Goal: Task Accomplishment & Management: Complete application form

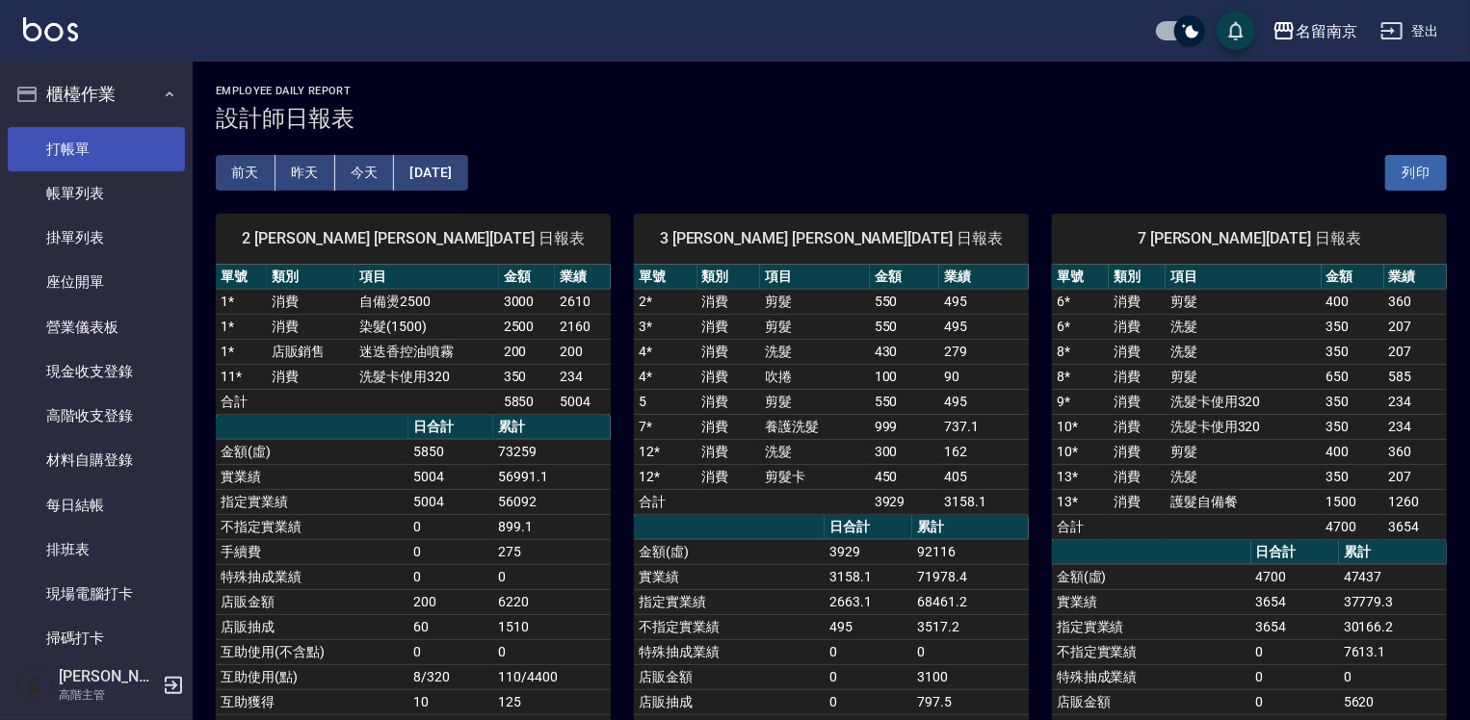
click at [112, 150] on link "打帳單" at bounding box center [96, 149] width 177 height 44
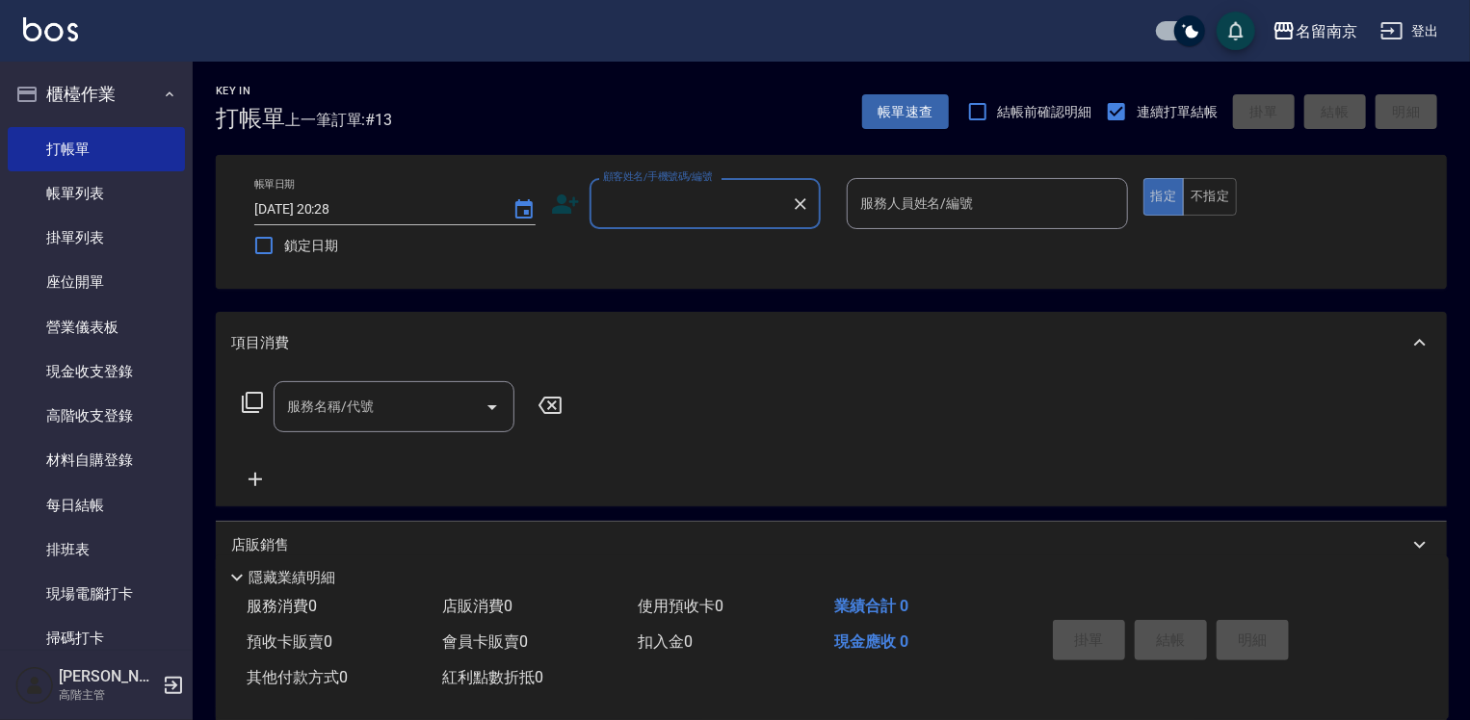
click at [743, 215] on input "顧客姓名/手機號碼/編號" at bounding box center [690, 204] width 185 height 34
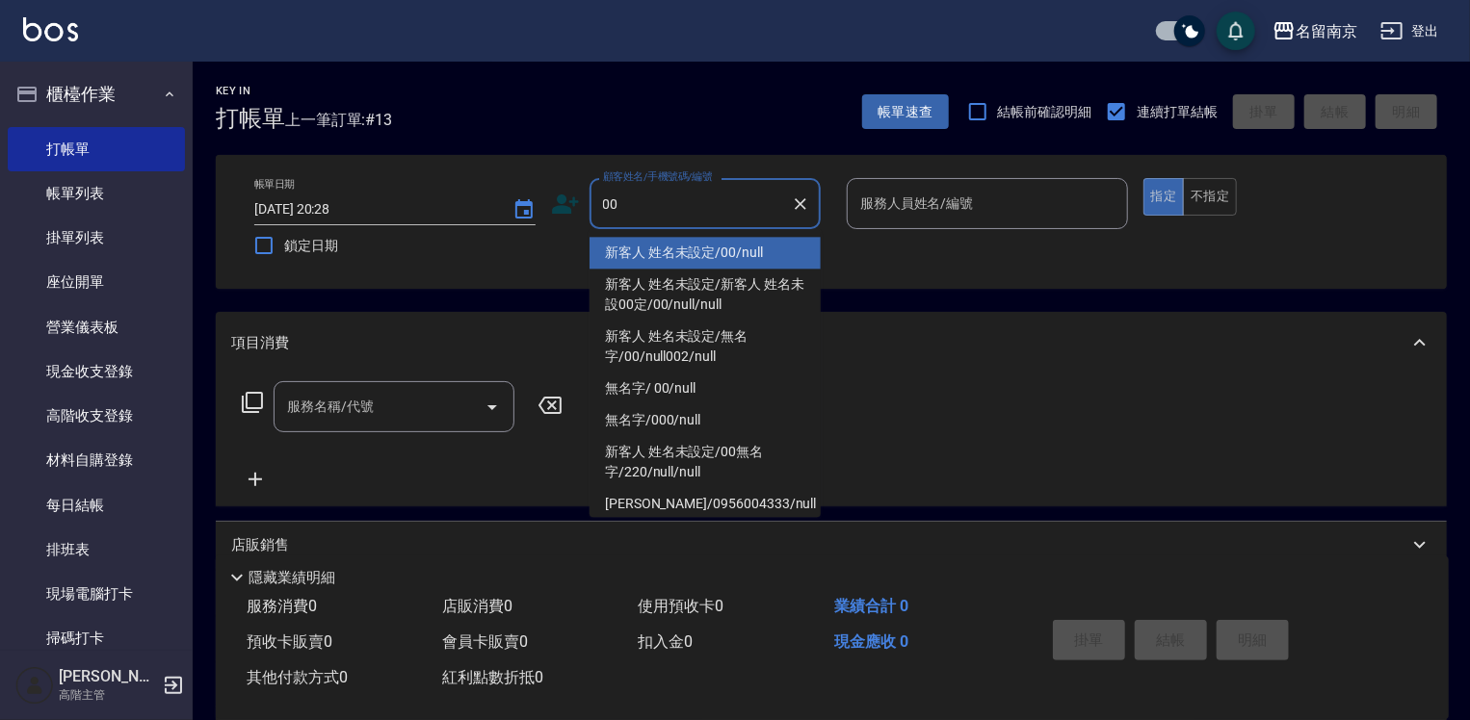
type input "新客人 姓名未設定/00/null"
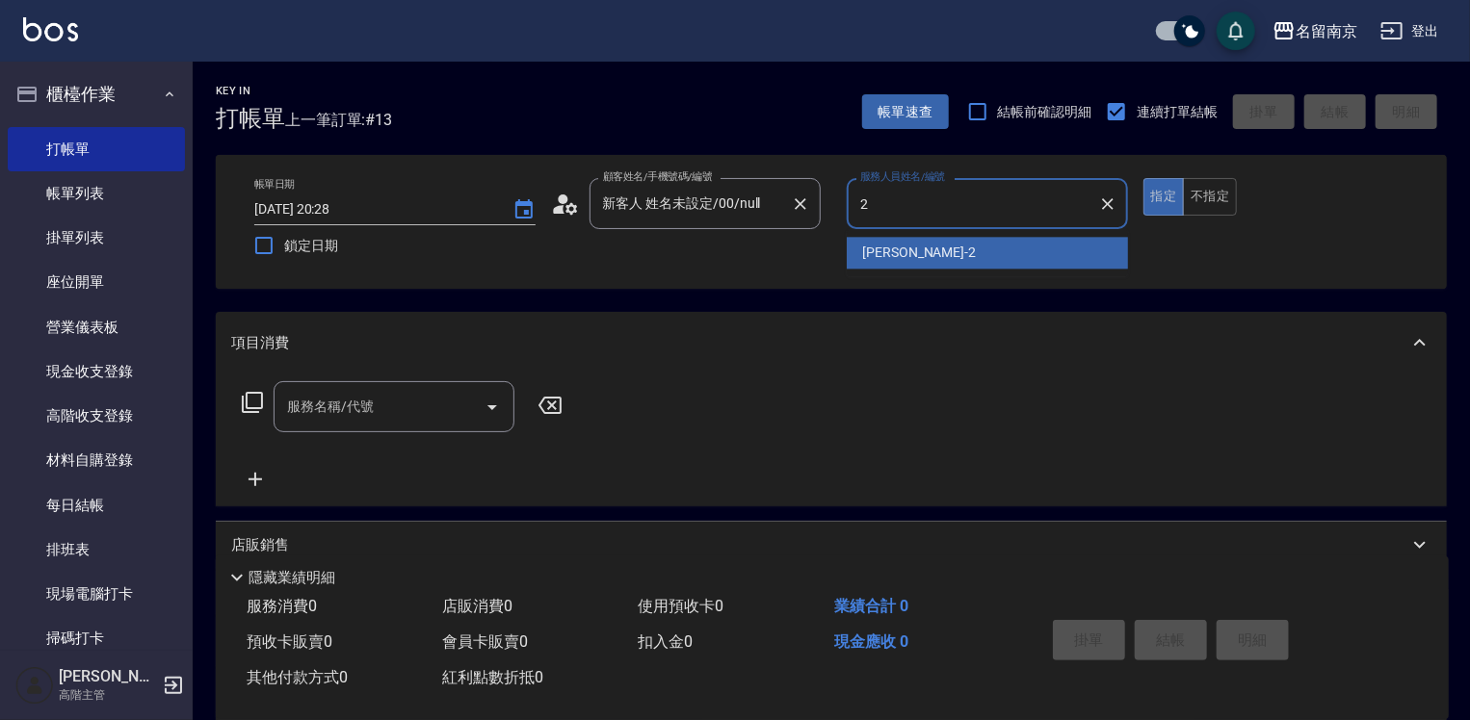
type input "Jenny-2"
type button "true"
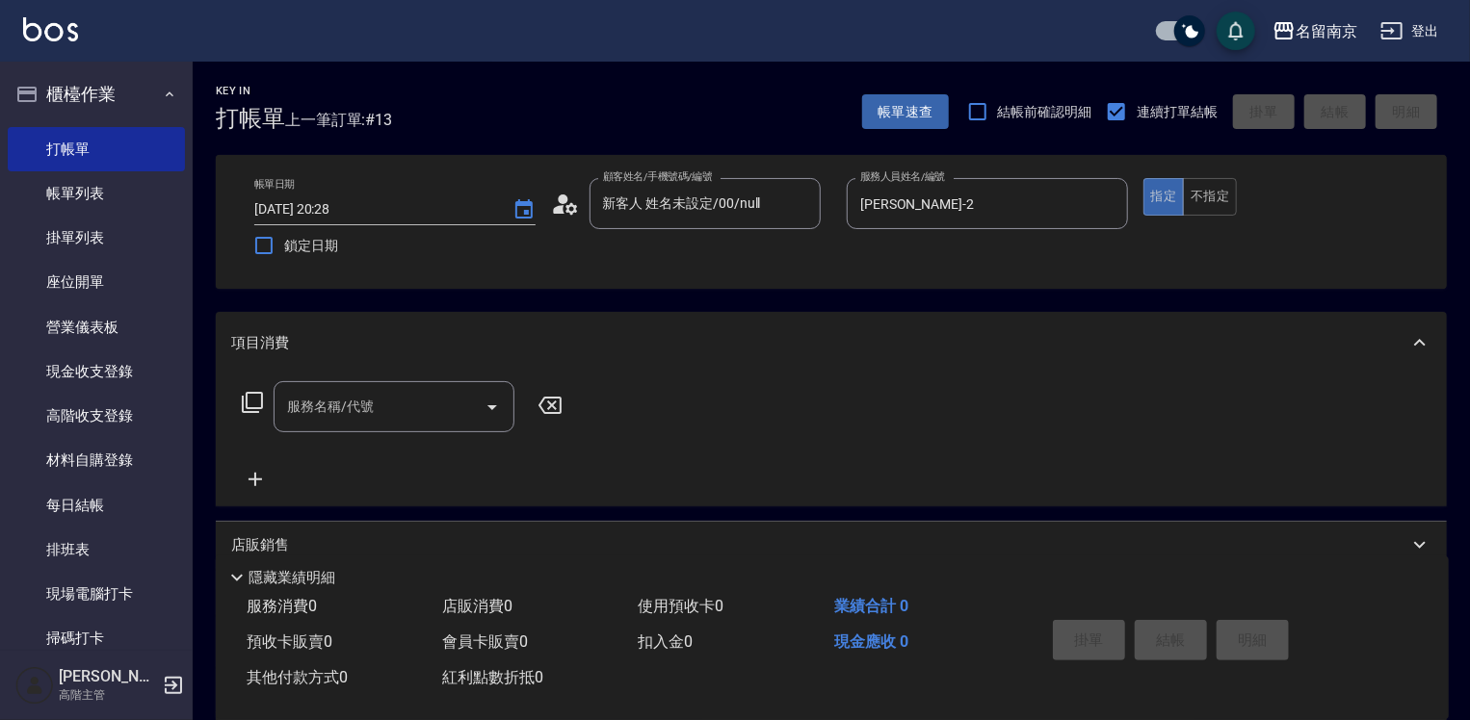
click at [1231, 176] on div "帳單日期 2025/08/16 20:28 鎖定日期 顧客姓名/手機號碼/編號 新客人 姓名未設定/00/null 顧客姓名/手機號碼/編號 服務人員姓名/編…" at bounding box center [831, 222] width 1231 height 134
click at [1221, 194] on button "不指定" at bounding box center [1210, 197] width 54 height 38
drag, startPoint x: 393, startPoint y: 426, endPoint x: 539, endPoint y: 405, distance: 147.8
click at [418, 423] on div "服務名稱/代號" at bounding box center [394, 406] width 241 height 51
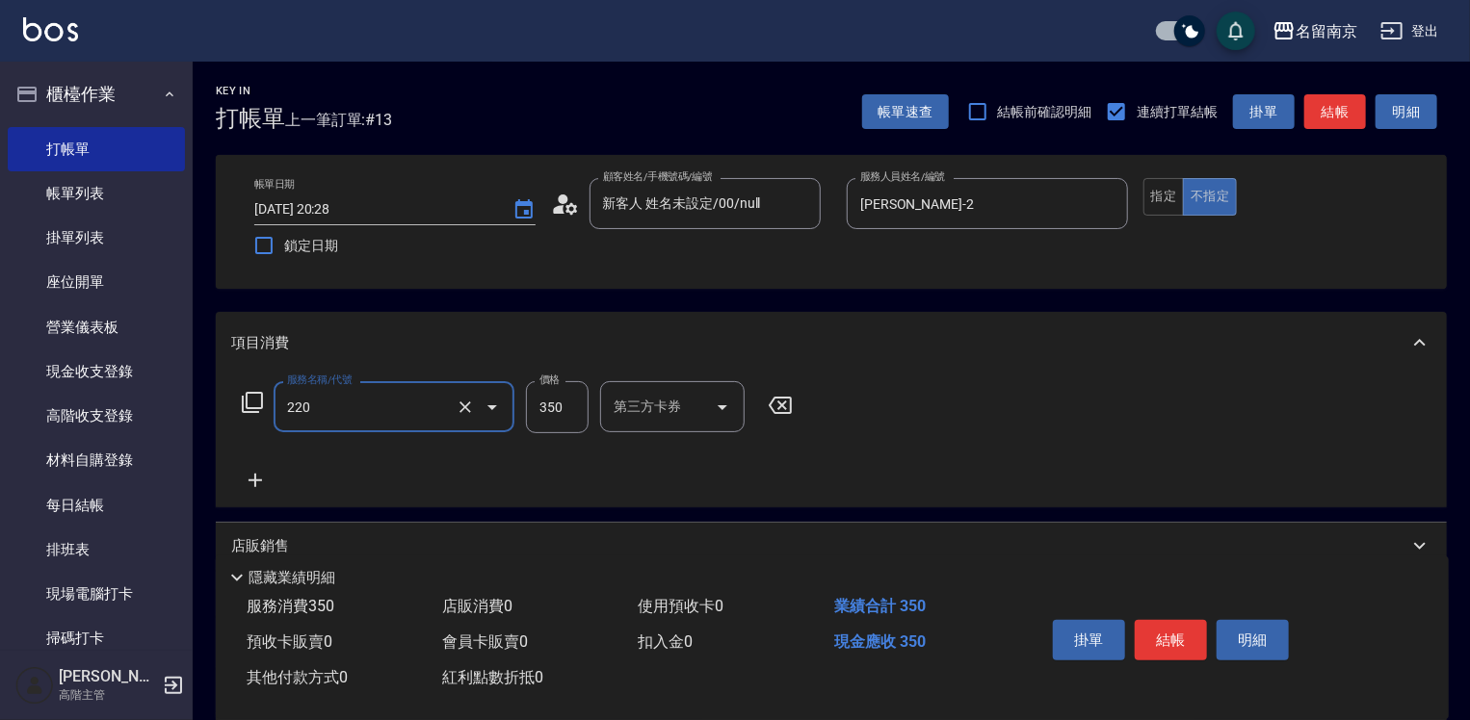
type input "洗髮(220)"
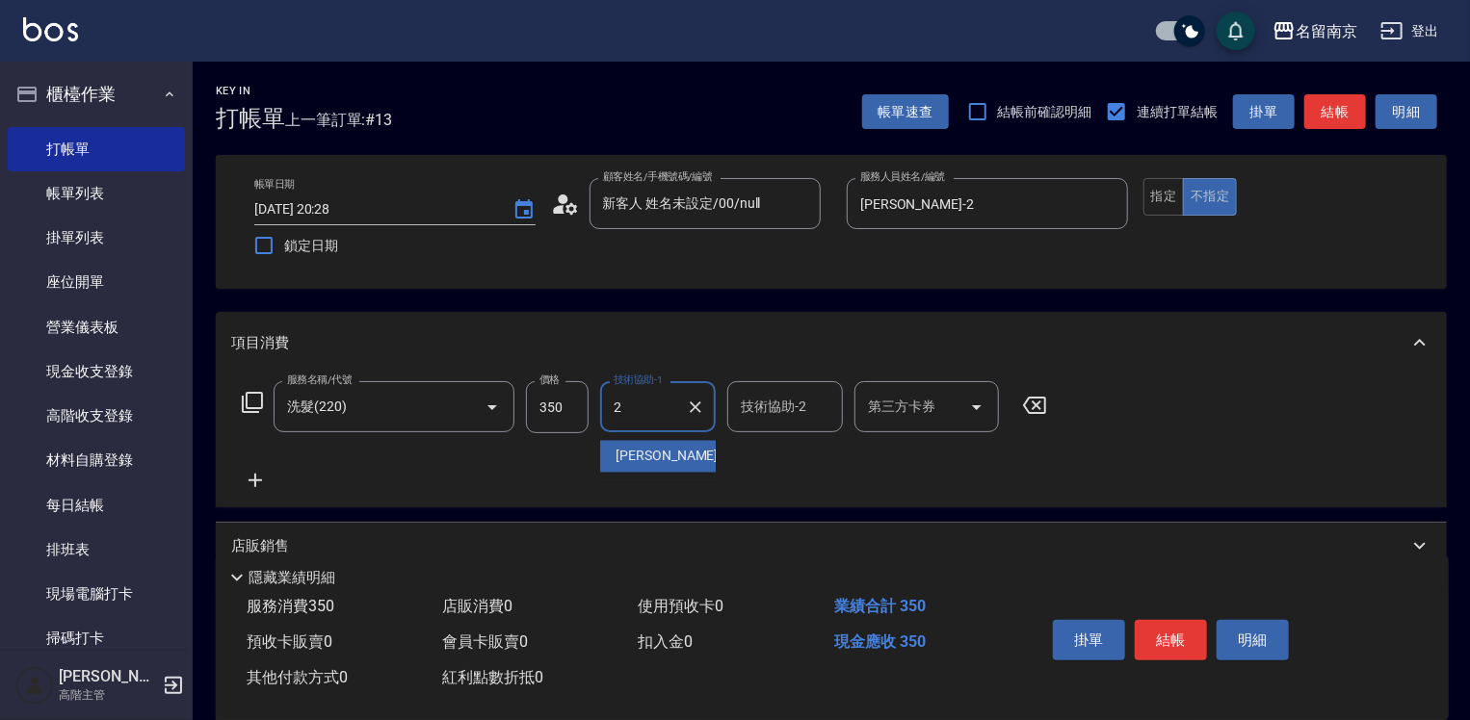
type input "Jenny-2"
click at [249, 482] on icon at bounding box center [255, 480] width 48 height 23
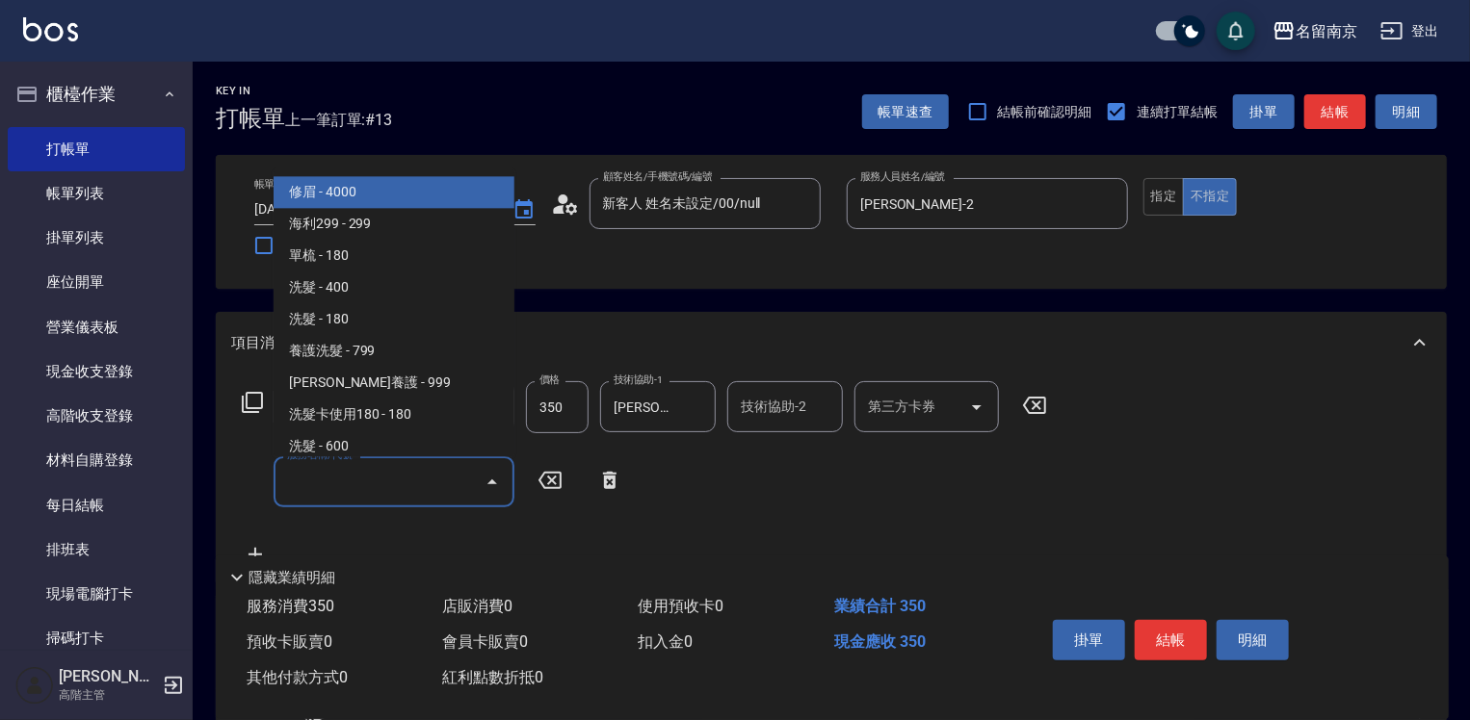
click at [324, 487] on input "服務名稱/代號" at bounding box center [379, 482] width 195 height 34
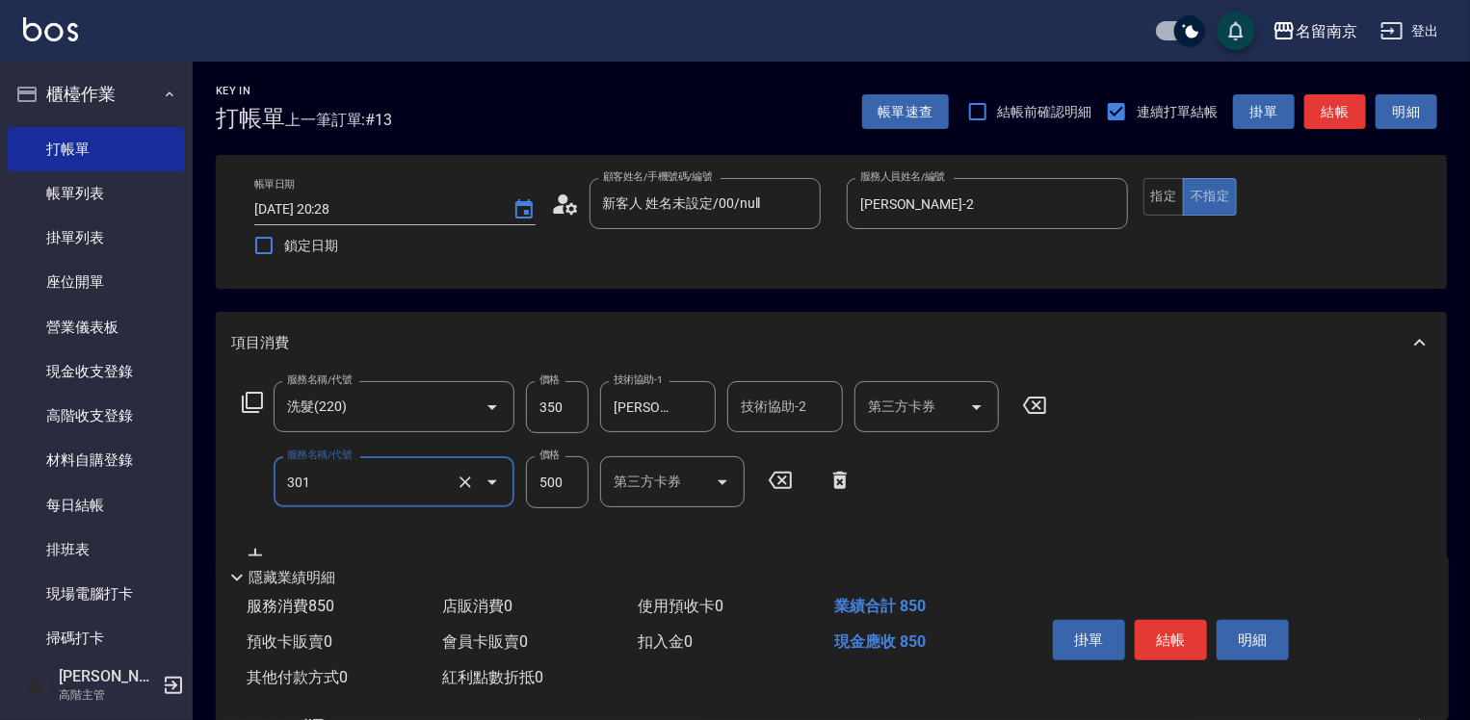
type input "剪髮(301)"
type input "650"
drag, startPoint x: 1148, startPoint y: 638, endPoint x: 1017, endPoint y: 535, distance: 166.1
click at [1148, 638] on button "結帳" at bounding box center [1170, 640] width 72 height 40
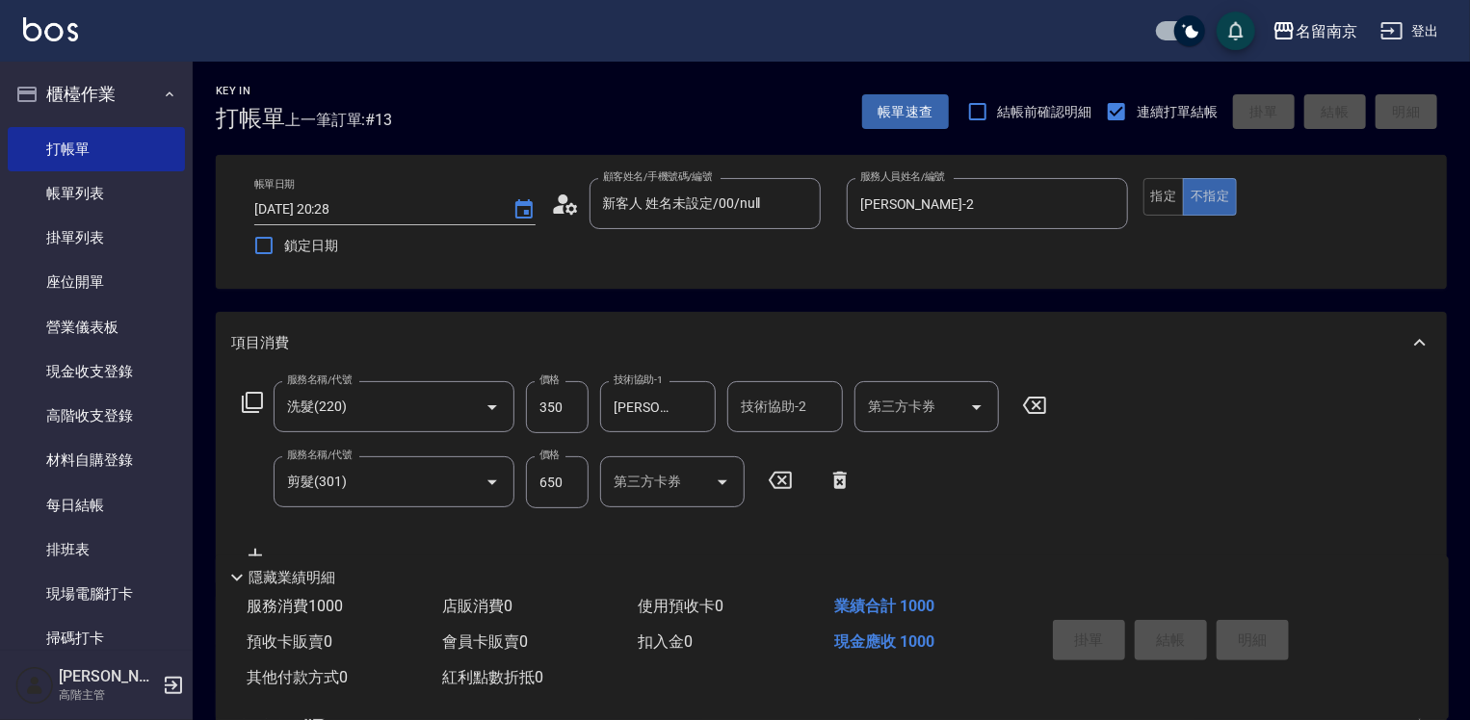
type input "2025/08/16 20:29"
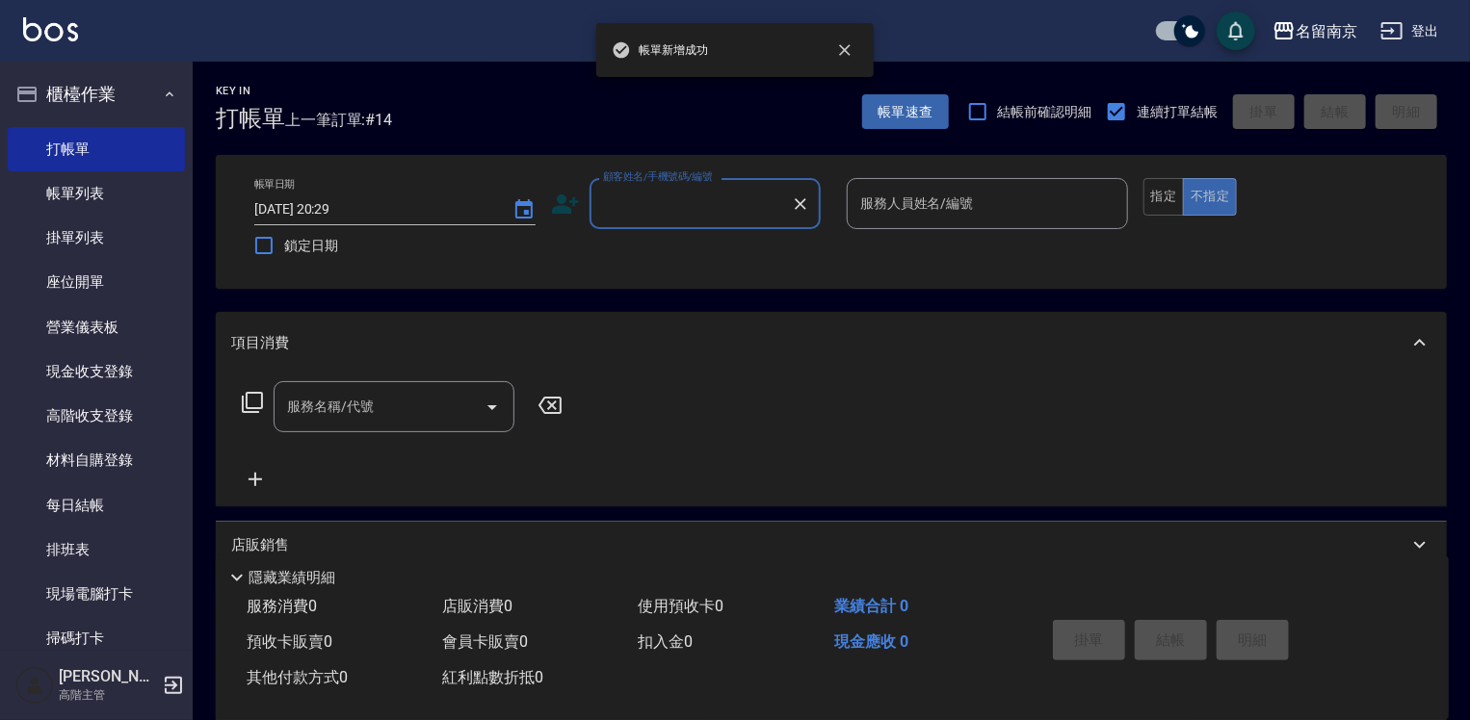
click at [740, 209] on input "顧客姓名/手機號碼/編號" at bounding box center [690, 204] width 185 height 34
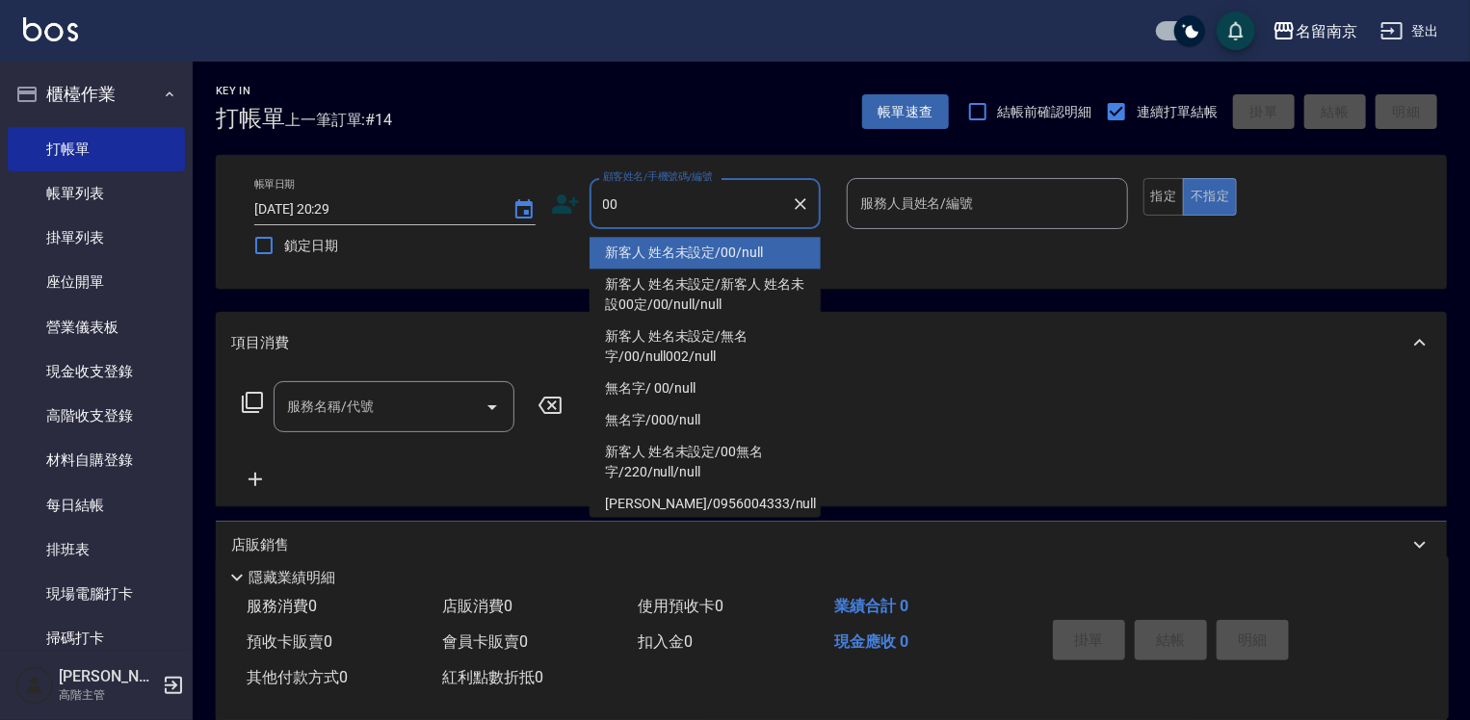
type input "新客人 姓名未設定/00/null"
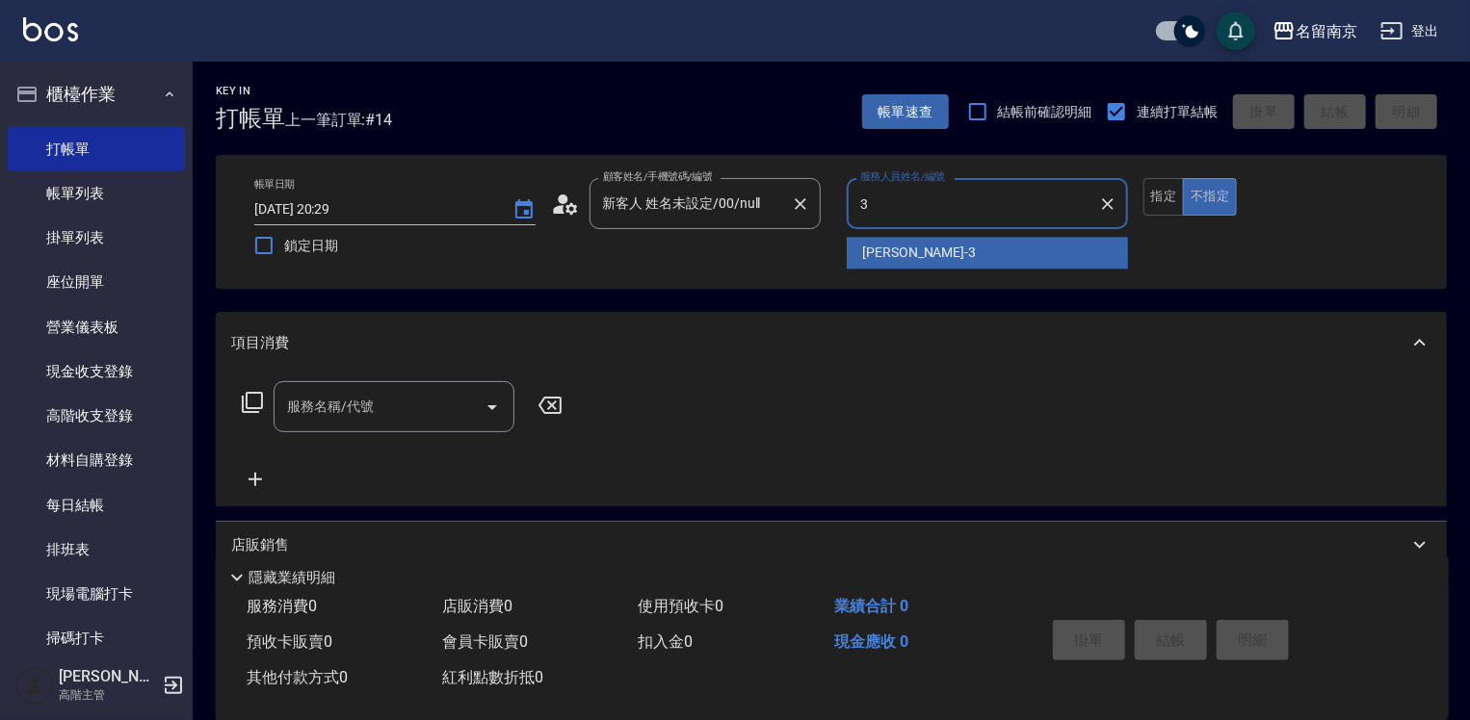
type input "Karen-3"
type button "false"
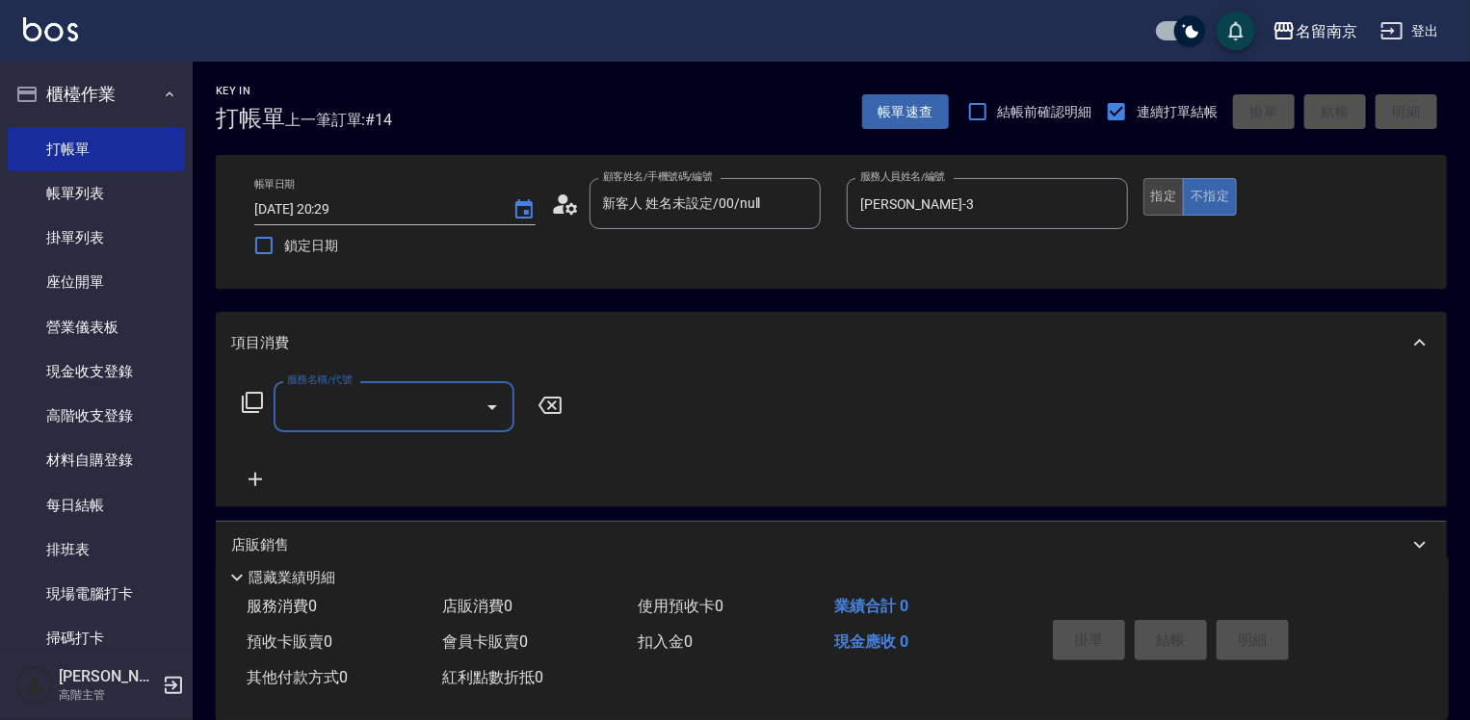
click at [1161, 178] on button "指定" at bounding box center [1163, 197] width 41 height 38
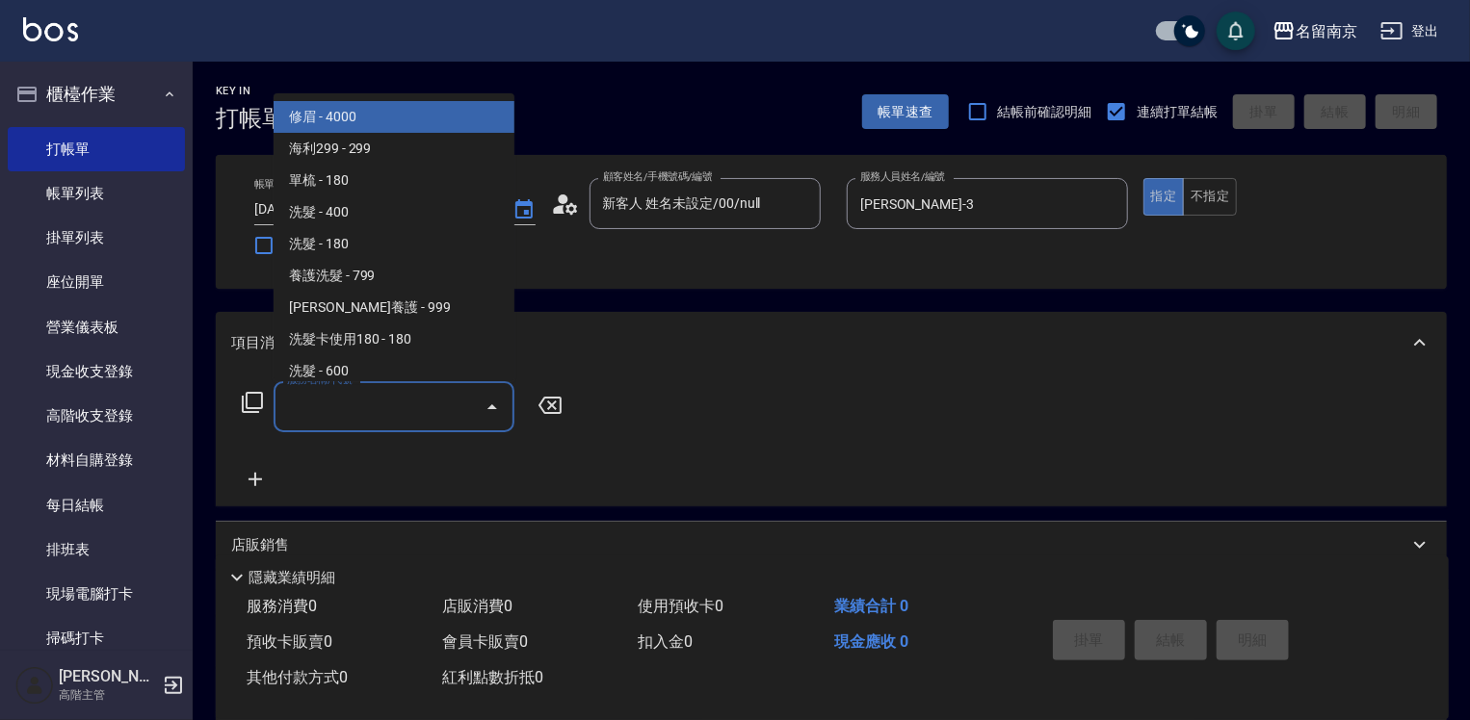
click at [407, 411] on input "服務名稱/代號" at bounding box center [379, 407] width 195 height 34
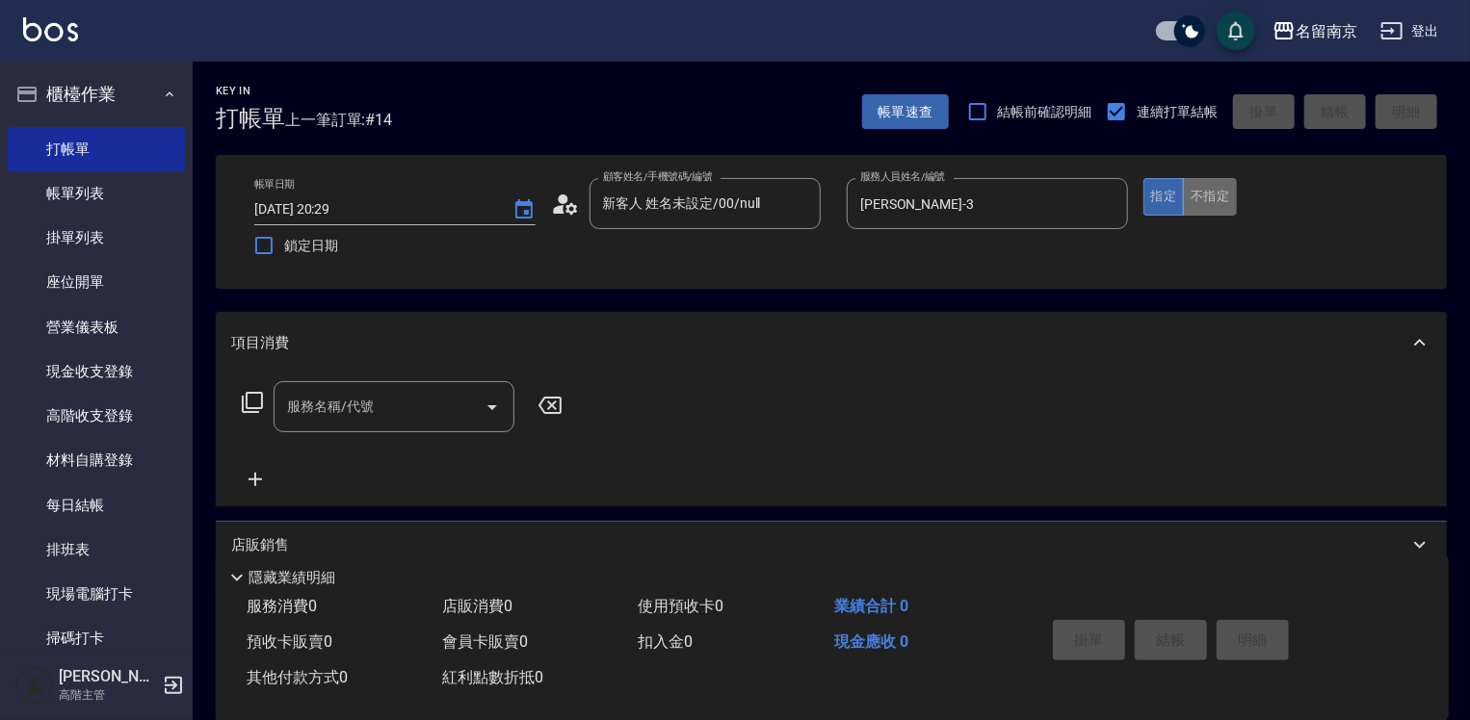
click at [1213, 211] on button "不指定" at bounding box center [1210, 197] width 54 height 38
drag, startPoint x: 437, startPoint y: 411, endPoint x: 561, endPoint y: 389, distance: 126.2
click at [561, 389] on div "服務名稱/代號 服務名稱/代號" at bounding box center [402, 406] width 343 height 51
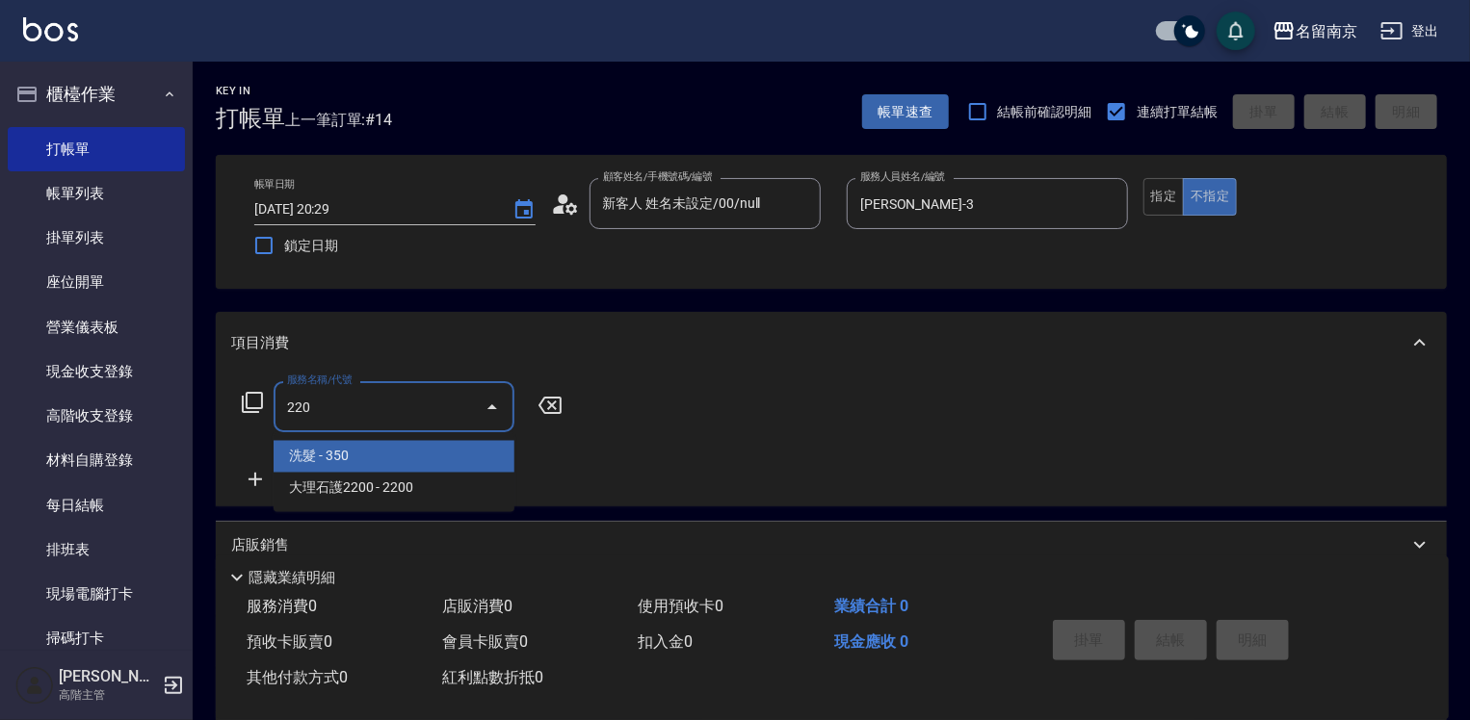
type input "洗髮(220)"
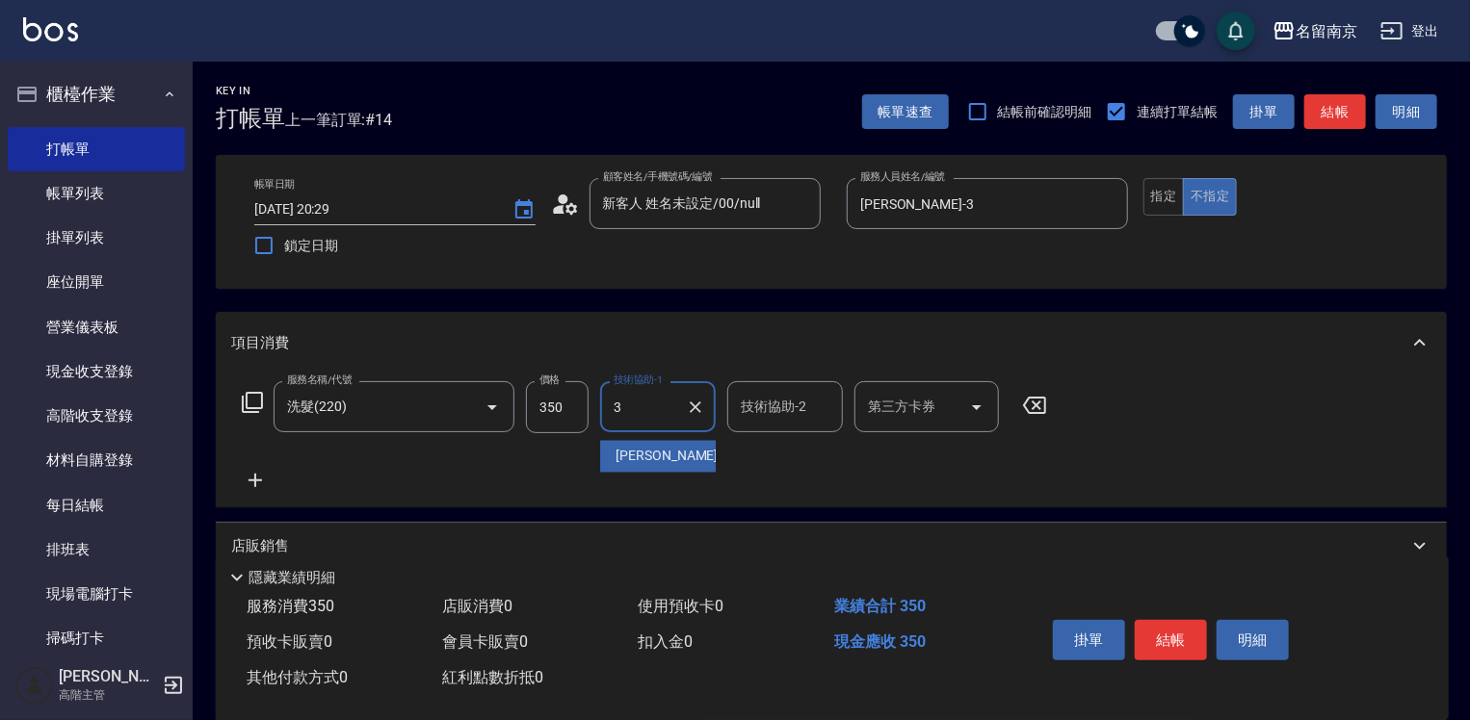
type input "Karen-3"
click at [550, 407] on input "350" at bounding box center [557, 407] width 63 height 52
type input "400"
click at [254, 482] on icon at bounding box center [254, 480] width 13 height 13
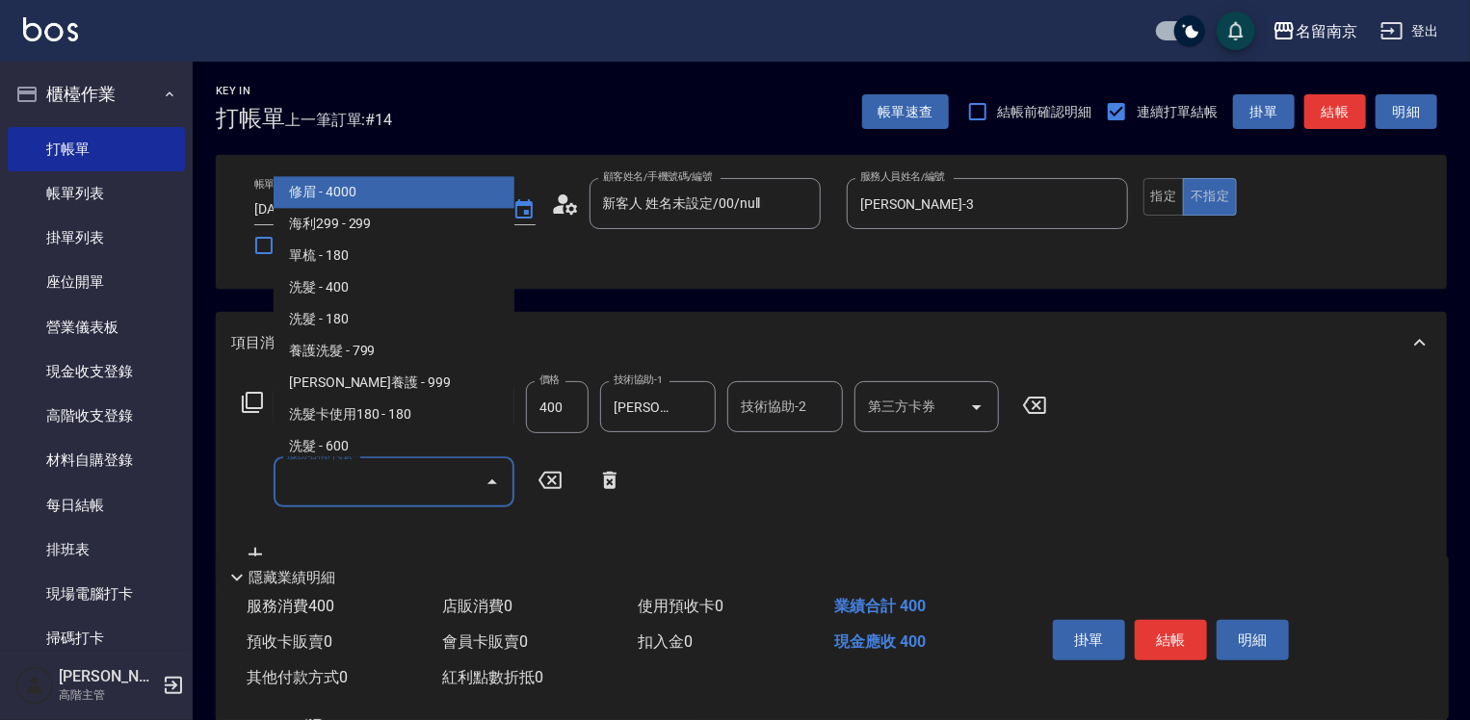
click at [285, 481] on input "服務名稱/代號" at bounding box center [379, 482] width 195 height 34
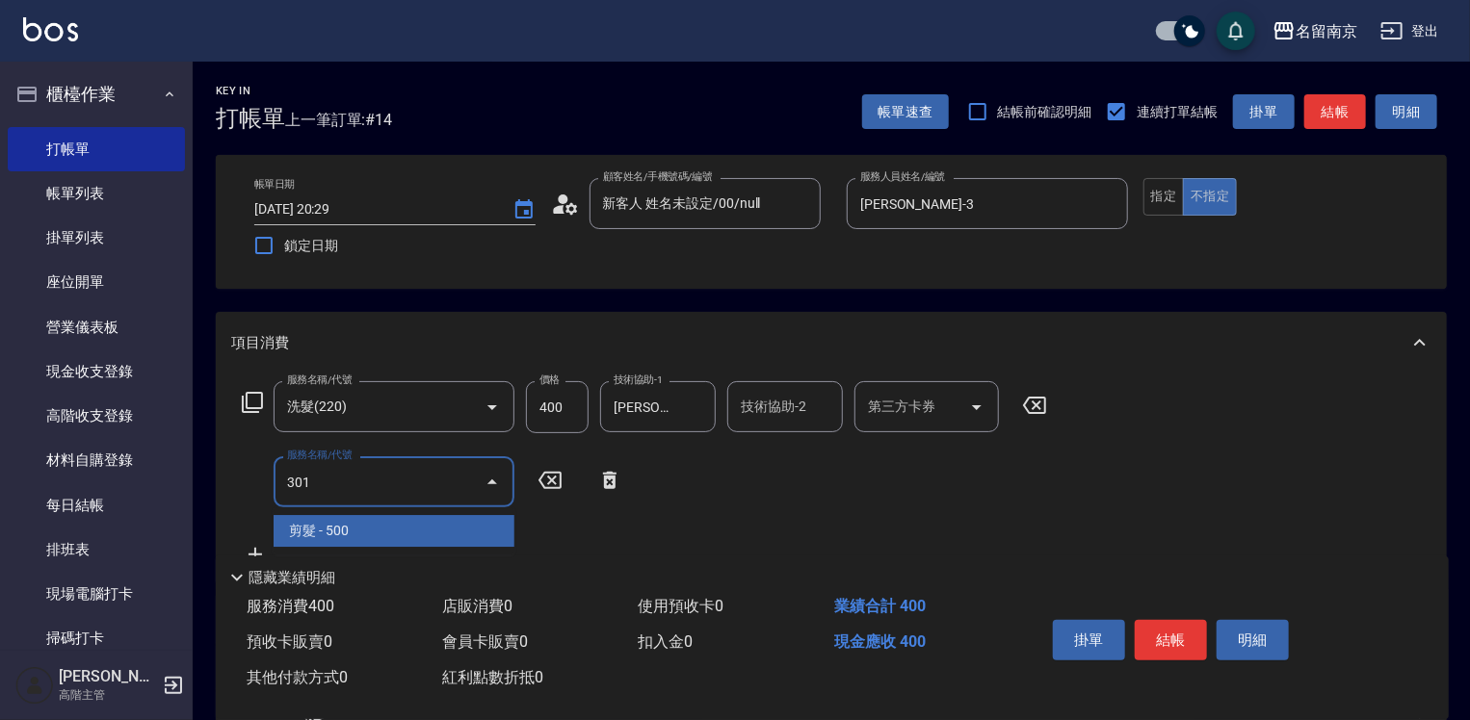
type input "剪髮(301)"
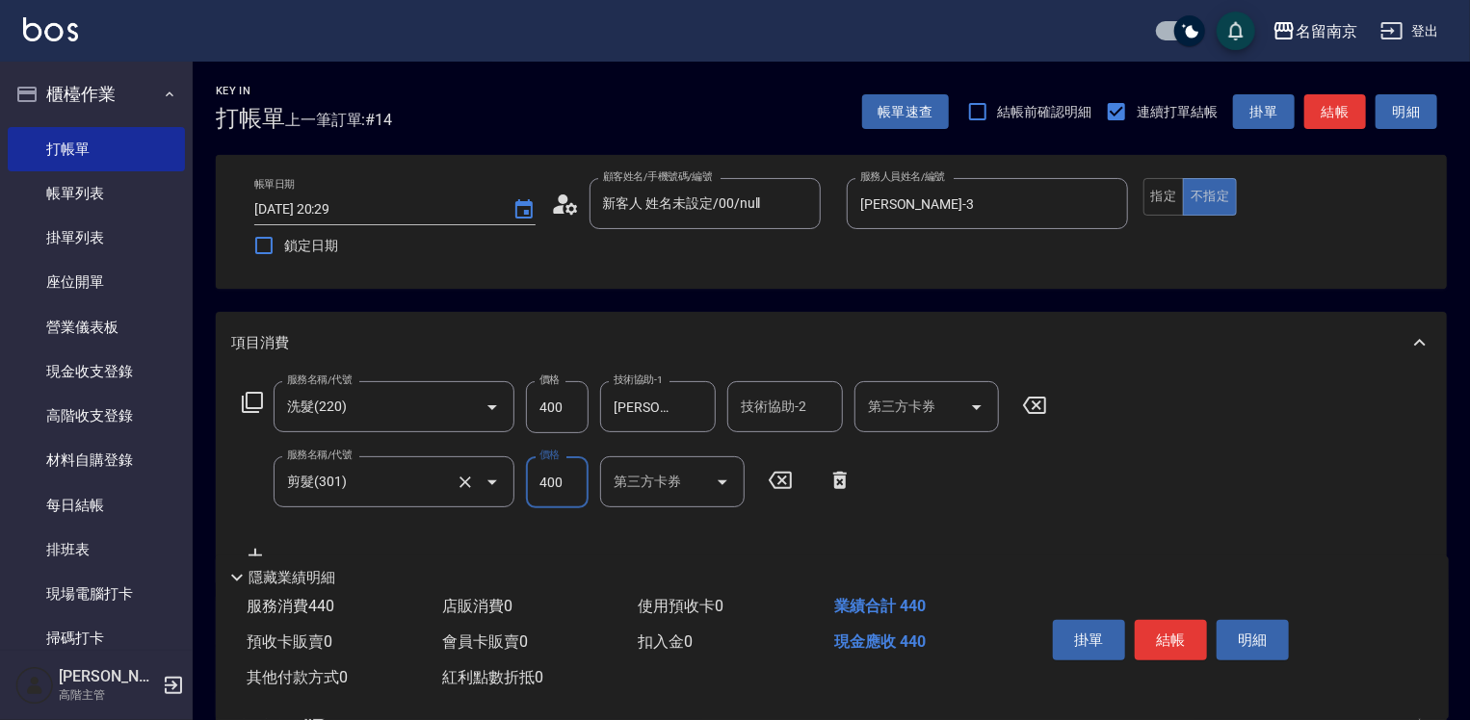
type input "400"
click at [568, 410] on input "400" at bounding box center [557, 407] width 63 height 52
click at [561, 416] on input "400" at bounding box center [557, 407] width 63 height 52
type input "430"
click at [1184, 638] on button "結帳" at bounding box center [1170, 640] width 72 height 40
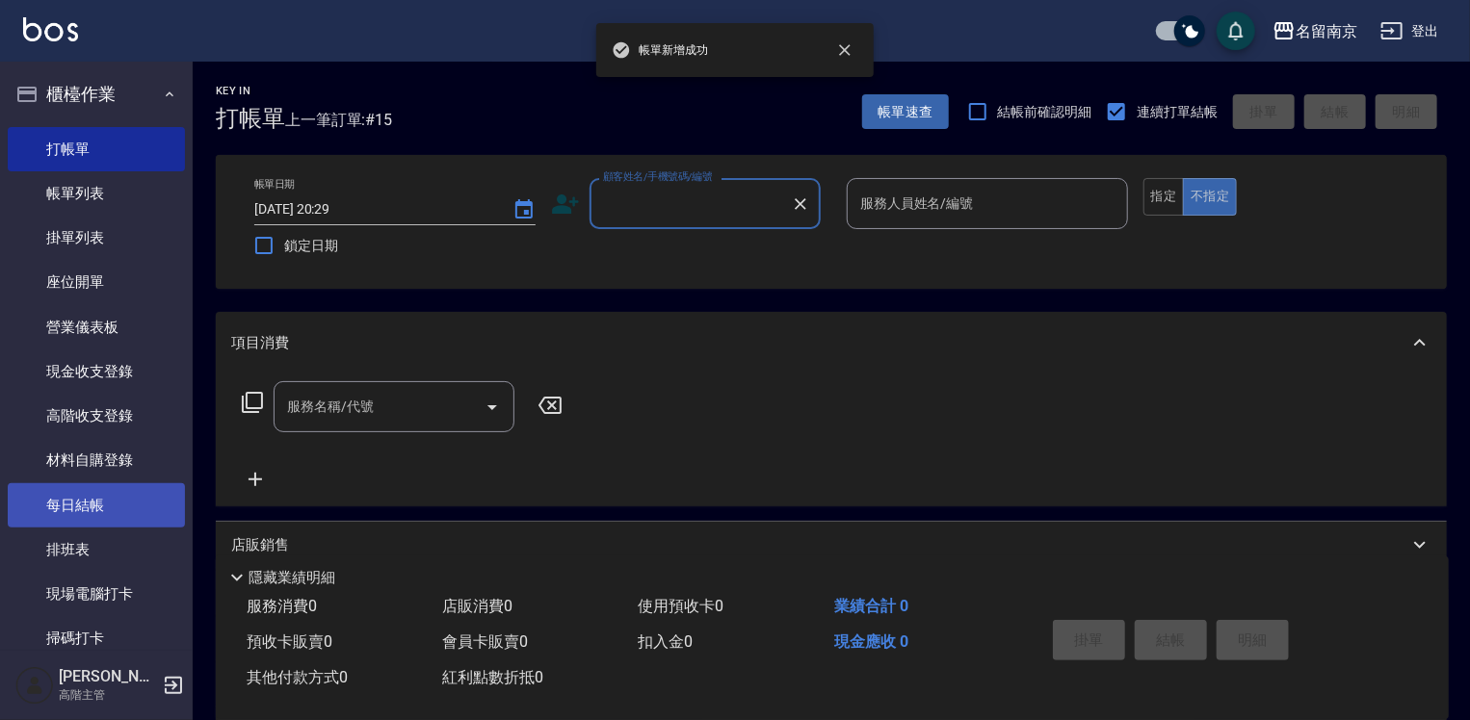
click at [101, 485] on link "每日結帳" at bounding box center [96, 505] width 177 height 44
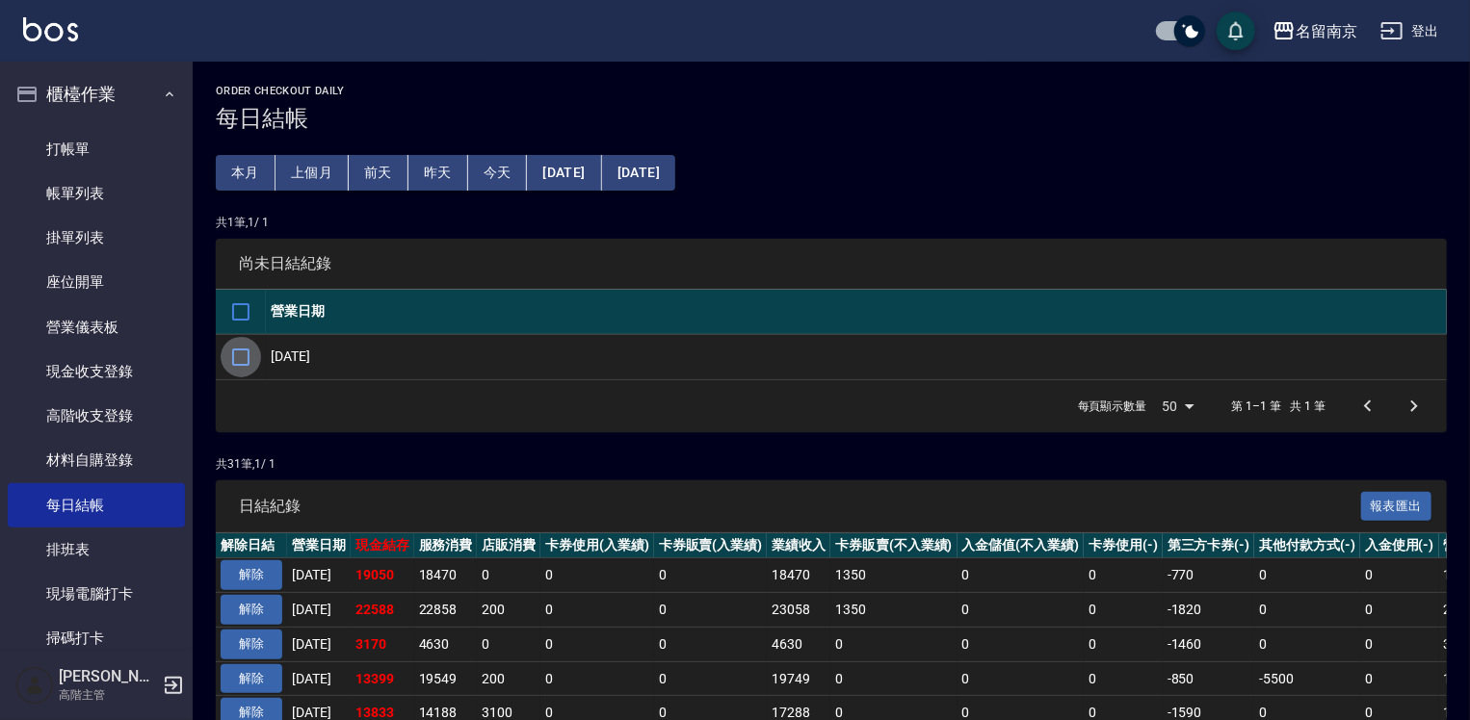
click at [250, 354] on input "checkbox" at bounding box center [241, 357] width 40 height 40
checkbox input "true"
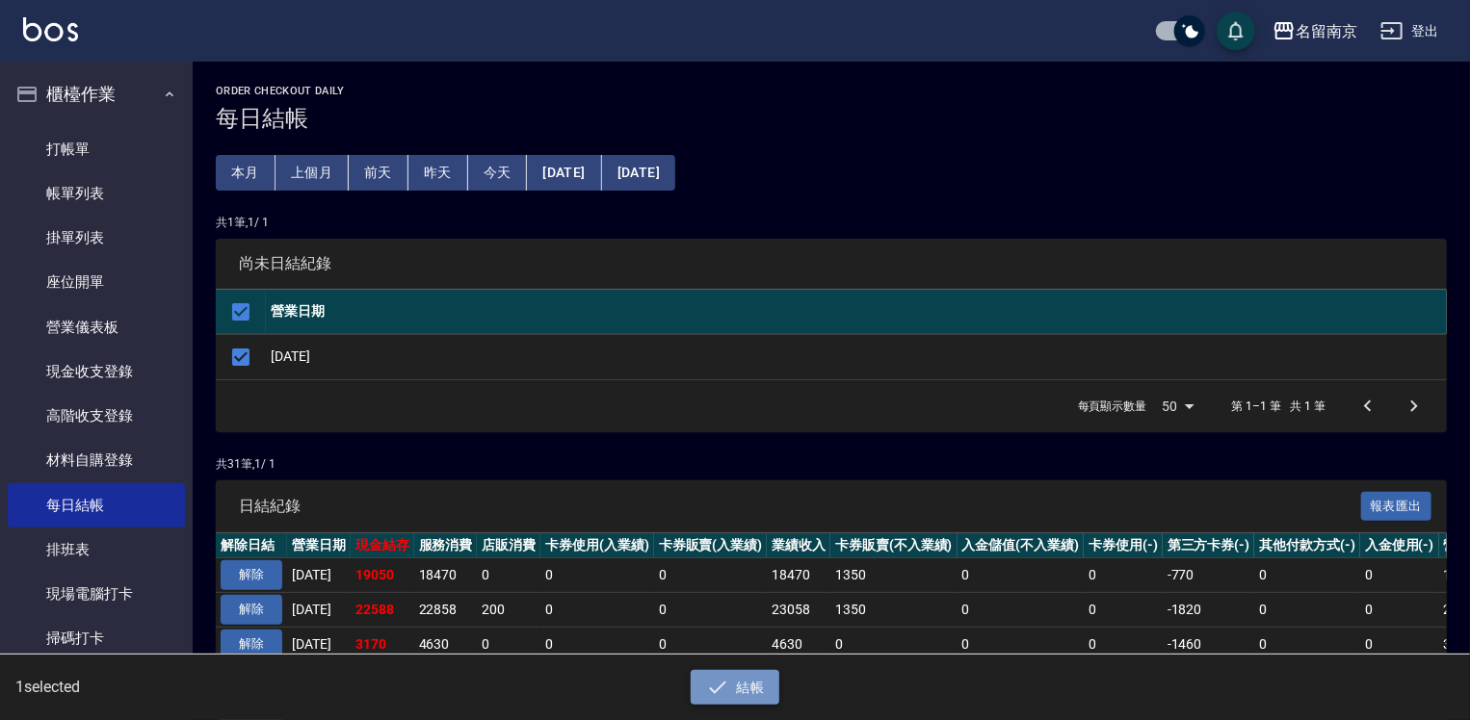
click at [767, 697] on button "結帳" at bounding box center [736, 688] width 90 height 36
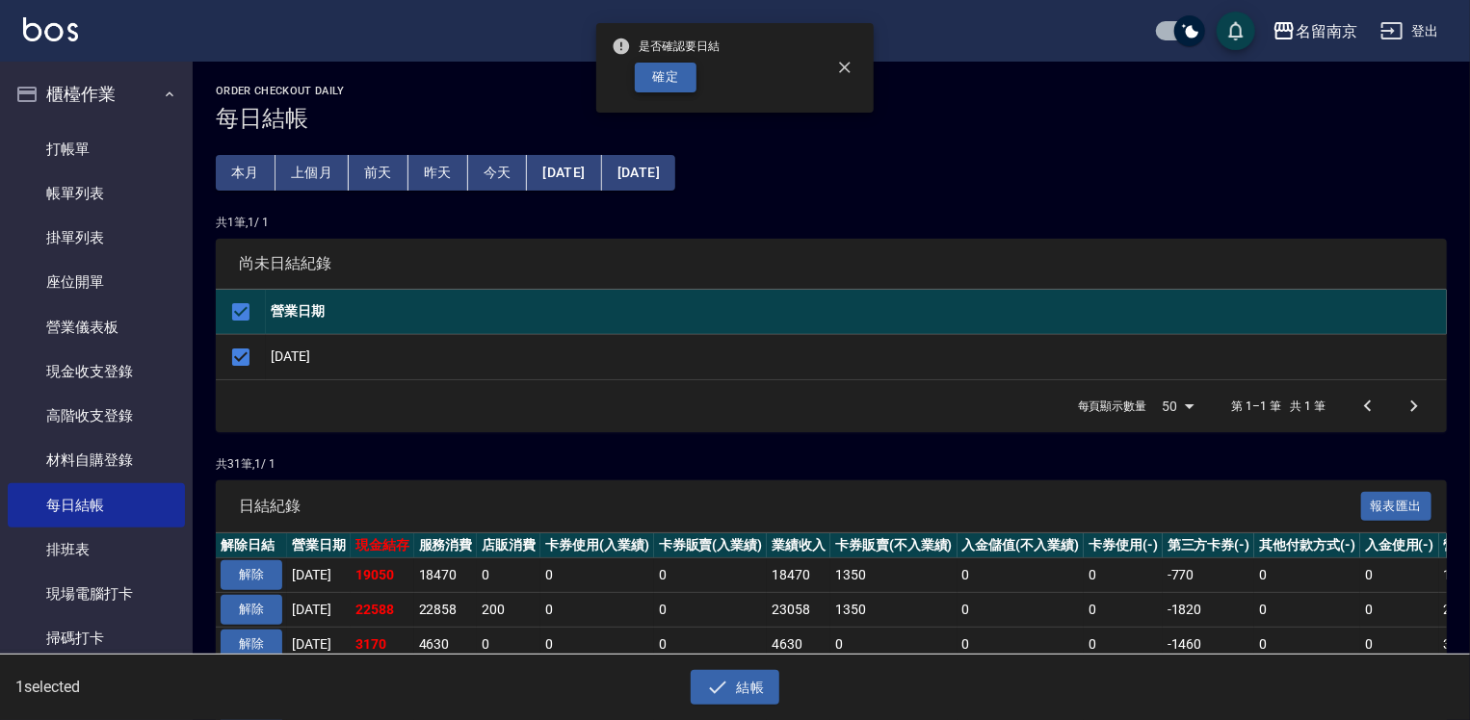
click at [674, 81] on button "確定" at bounding box center [666, 78] width 62 height 30
checkbox input "false"
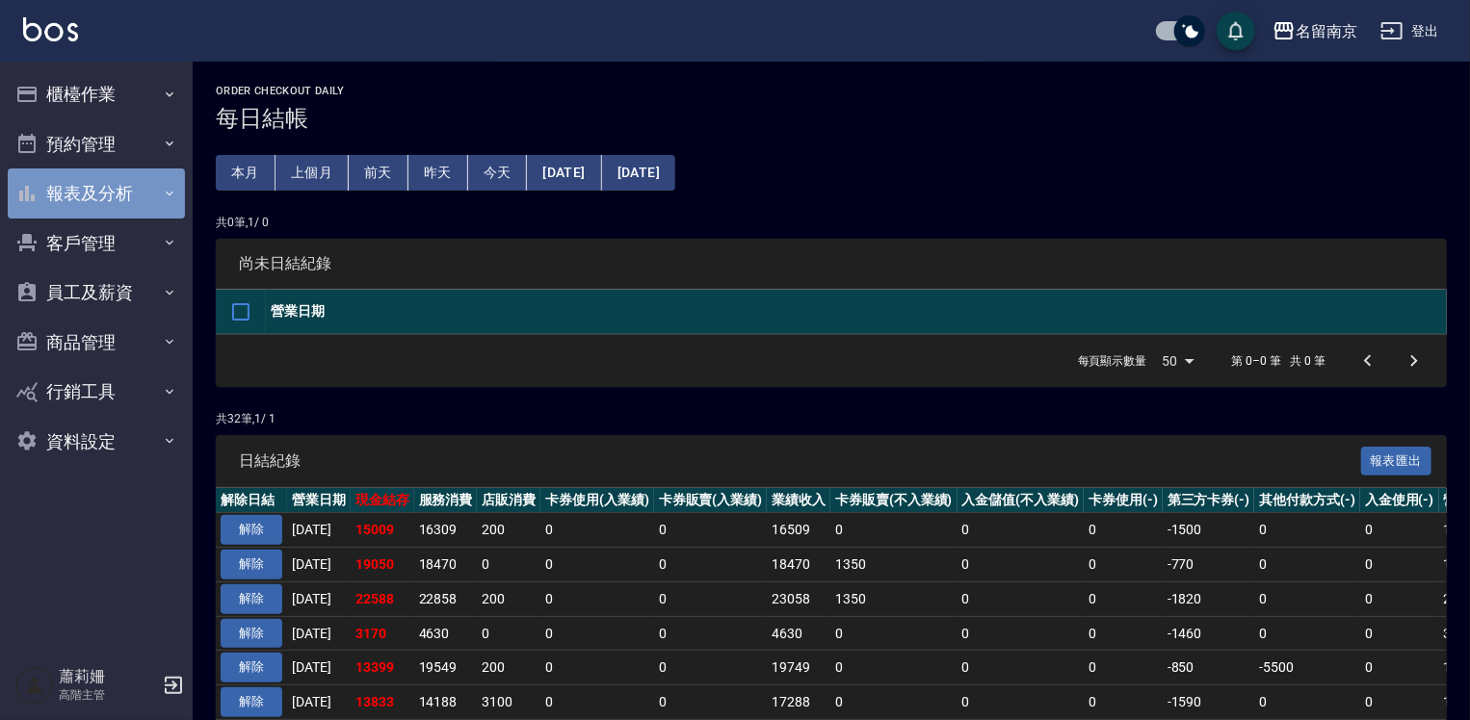
click at [82, 196] on button "報表及分析" at bounding box center [96, 194] width 177 height 50
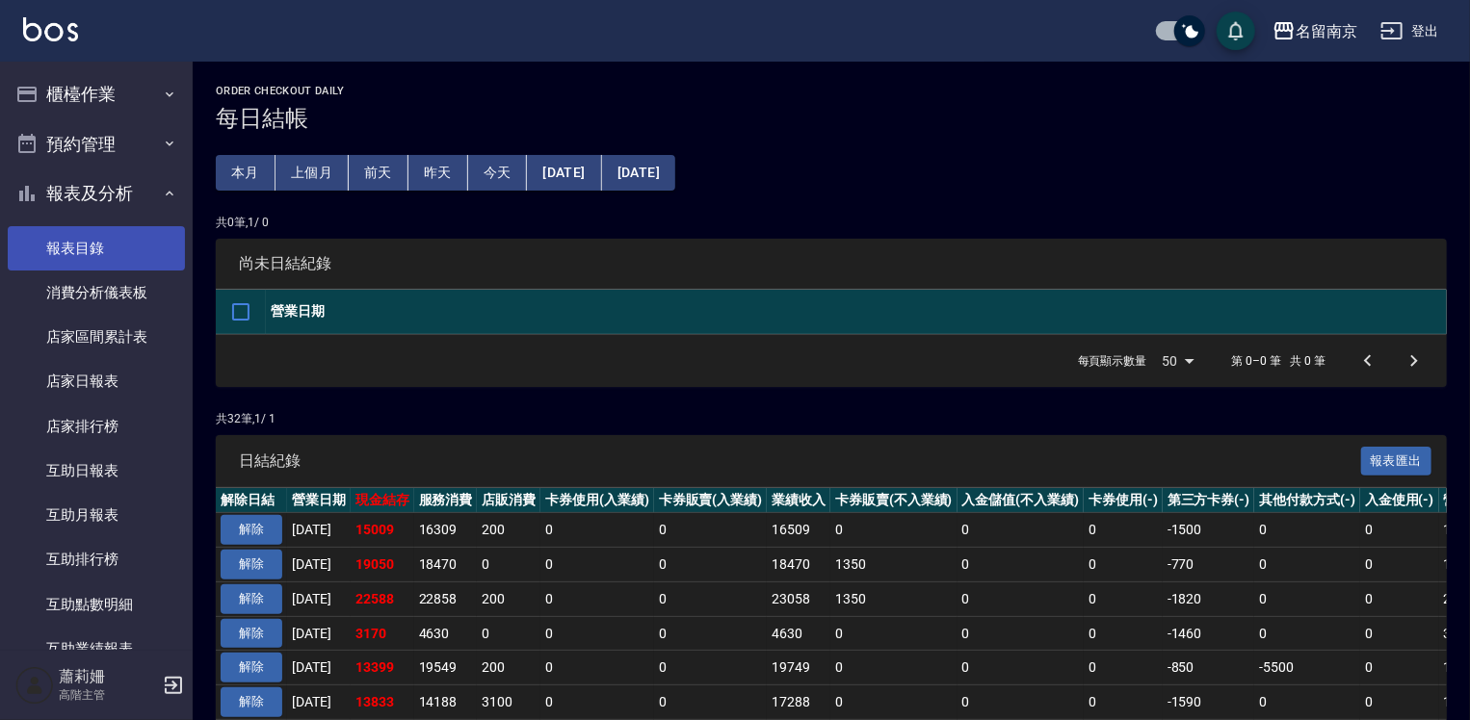
click at [116, 245] on link "報表目錄" at bounding box center [96, 248] width 177 height 44
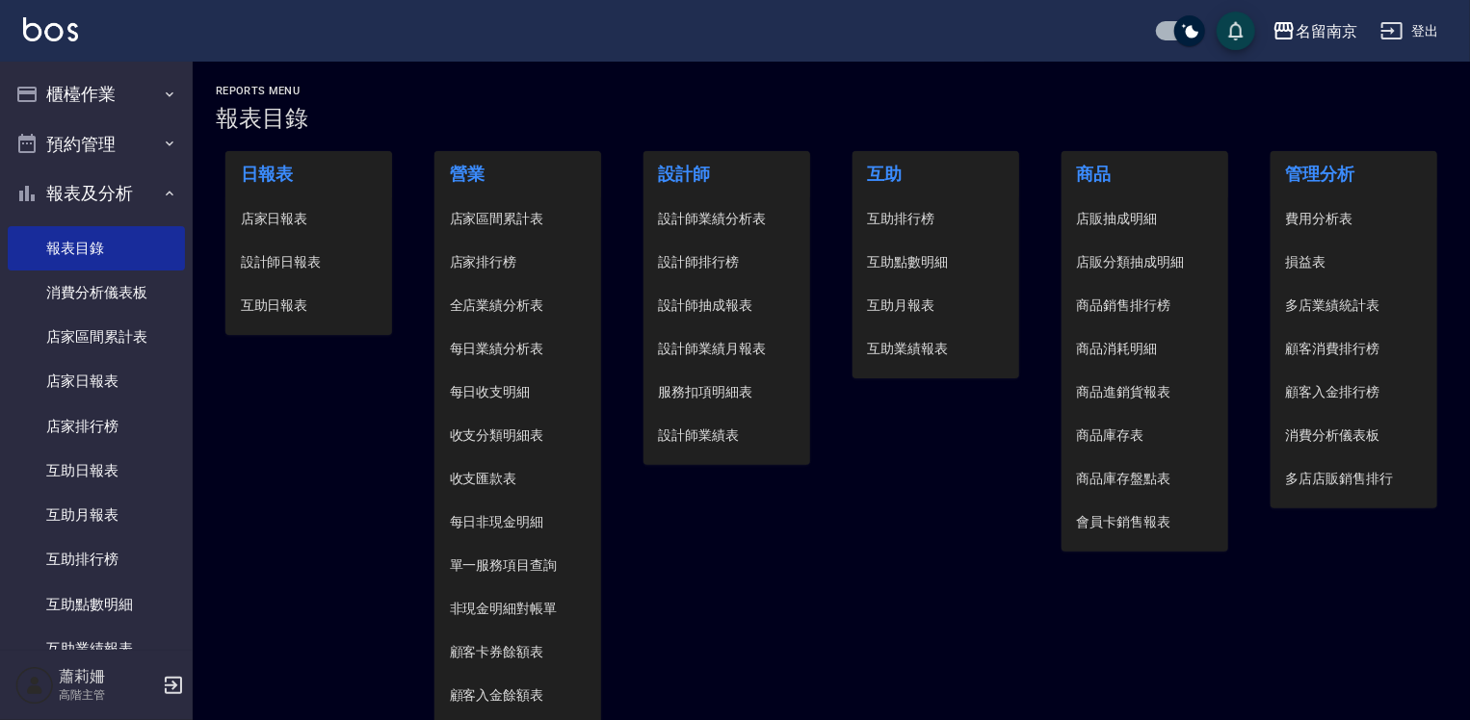
click at [293, 262] on span "設計師日報表" at bounding box center [309, 262] width 137 height 20
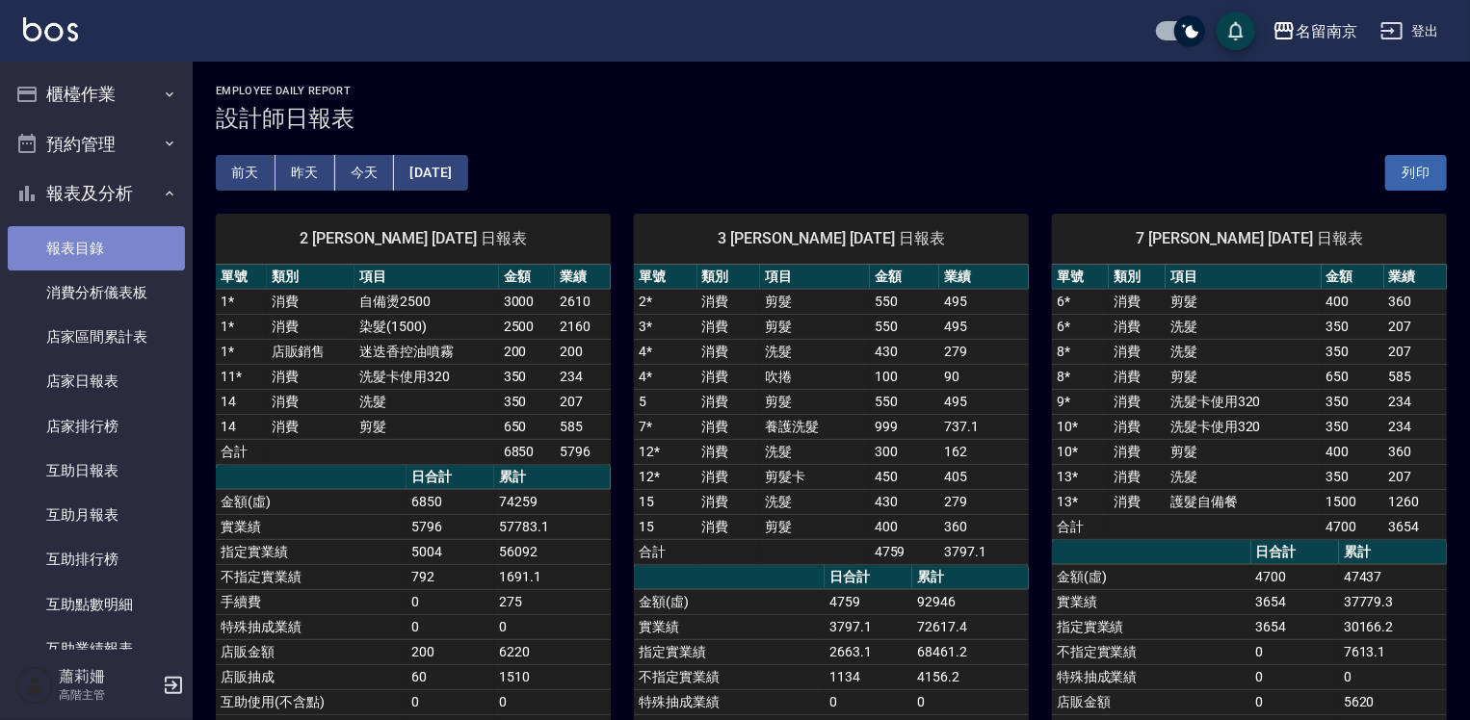
click at [117, 244] on link "報表目錄" at bounding box center [96, 248] width 177 height 44
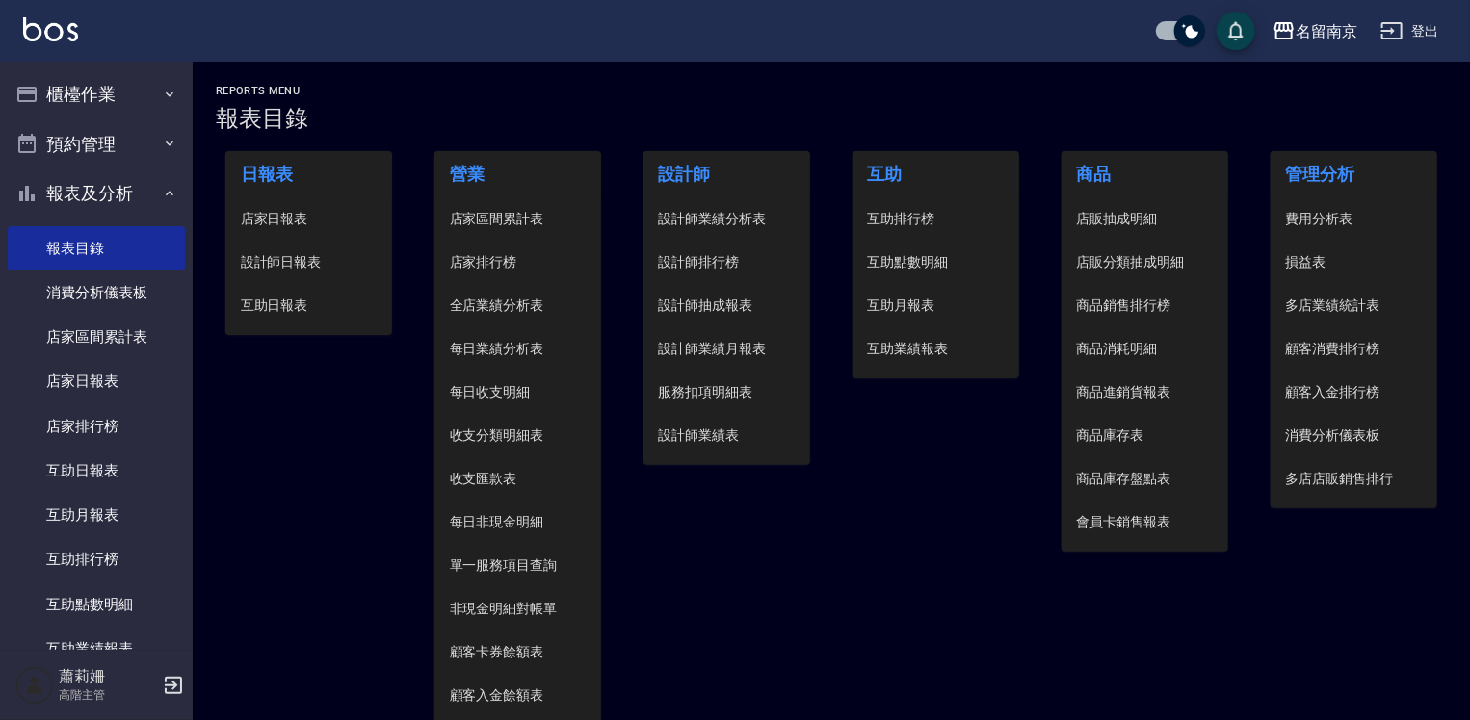
click at [284, 212] on span "店家日報表" at bounding box center [309, 219] width 137 height 20
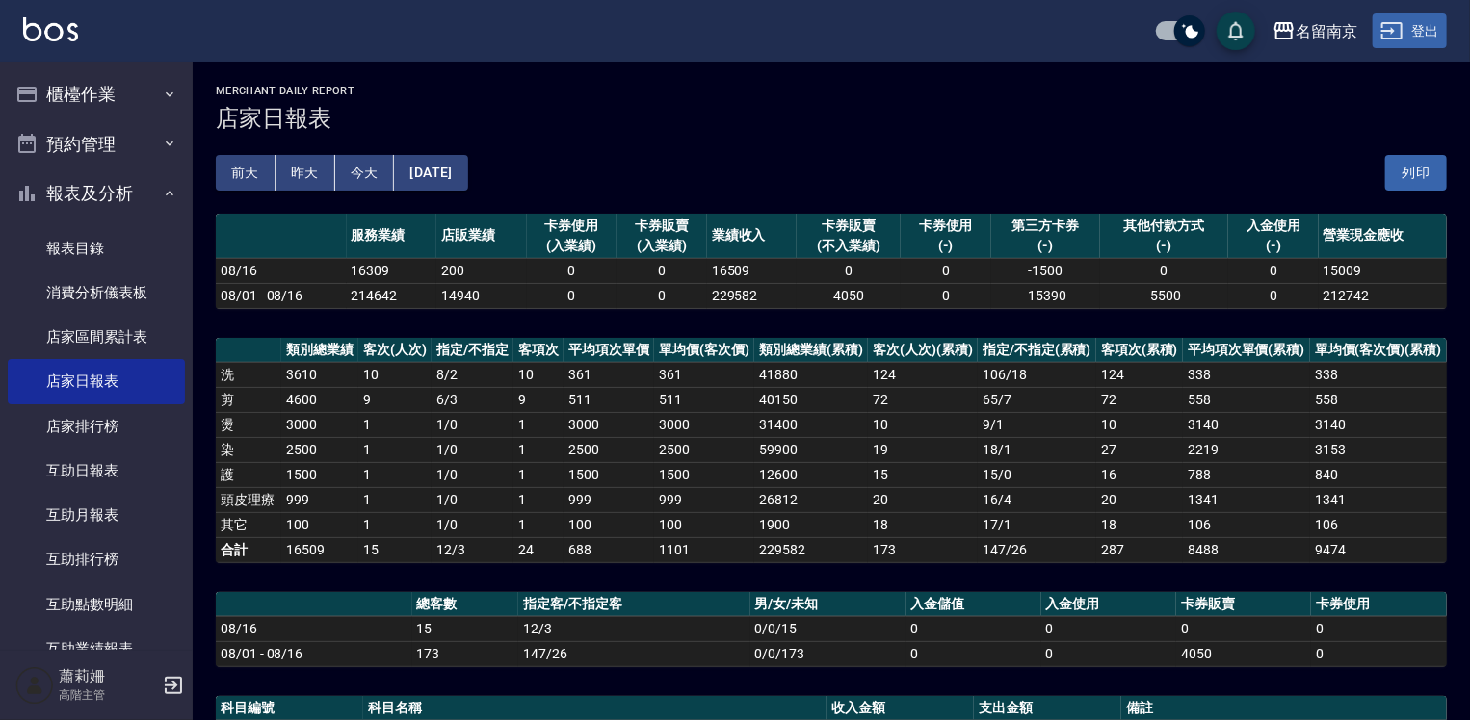
click at [1398, 27] on icon "button" at bounding box center [1391, 30] width 23 height 23
